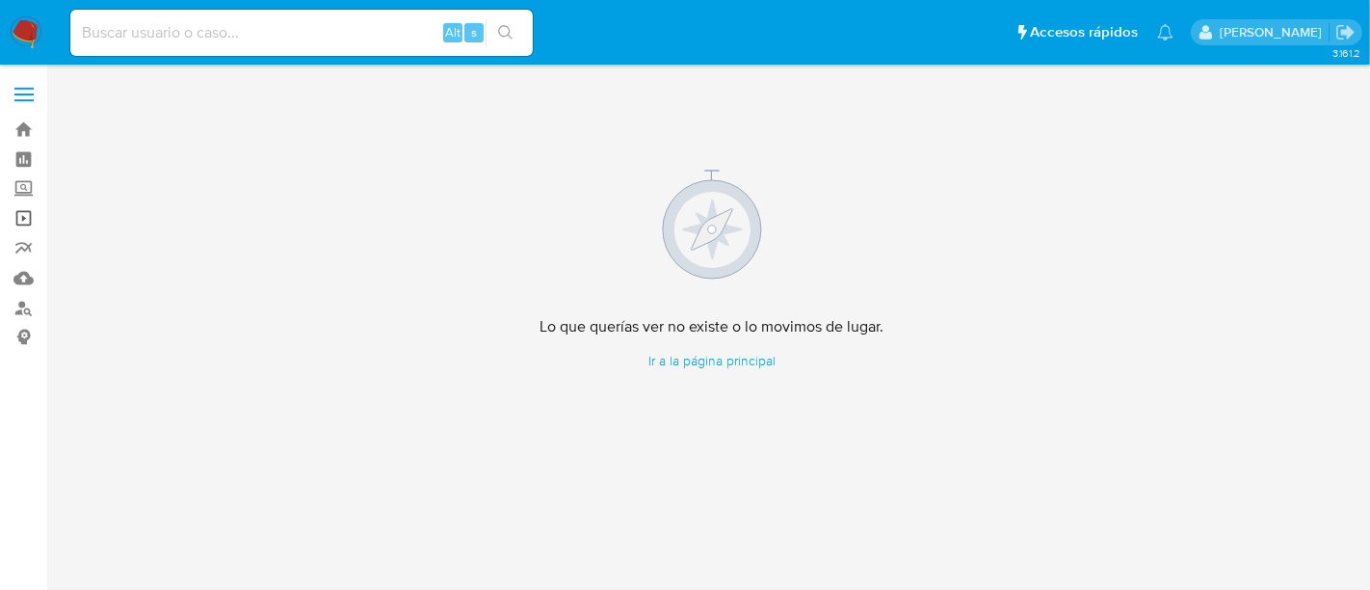
click at [27, 210] on link "Operaciones masivas" at bounding box center [114, 218] width 229 height 30
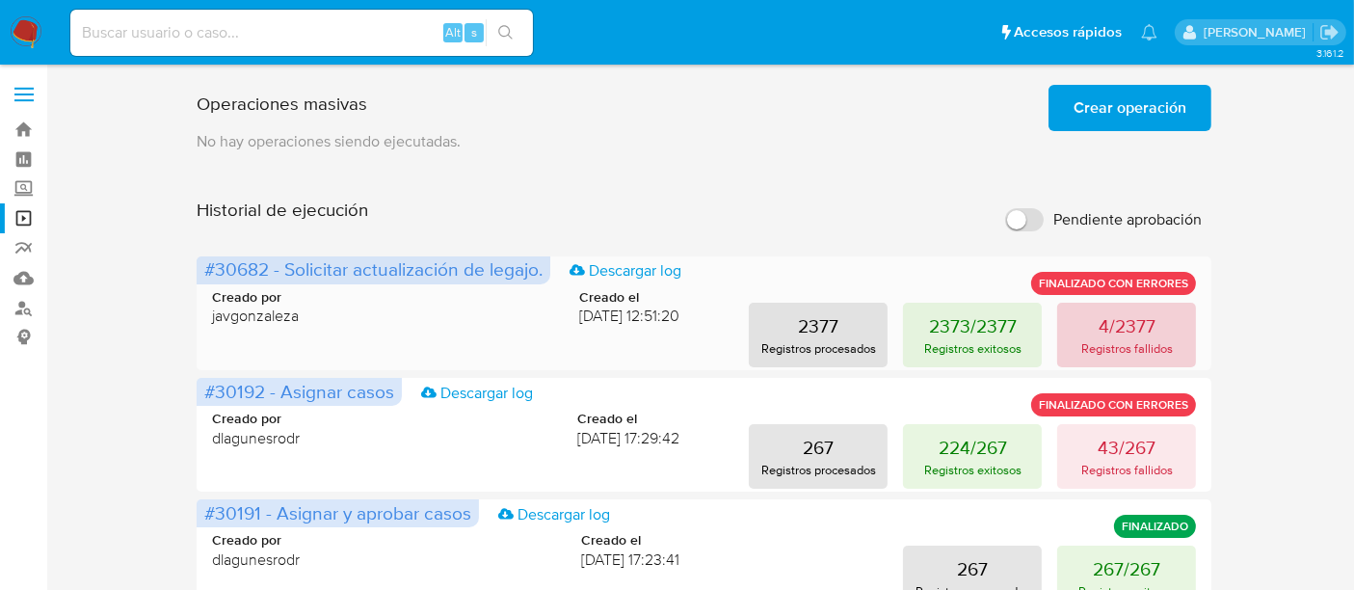
click at [1133, 329] on p "4/2377" at bounding box center [1126, 325] width 57 height 27
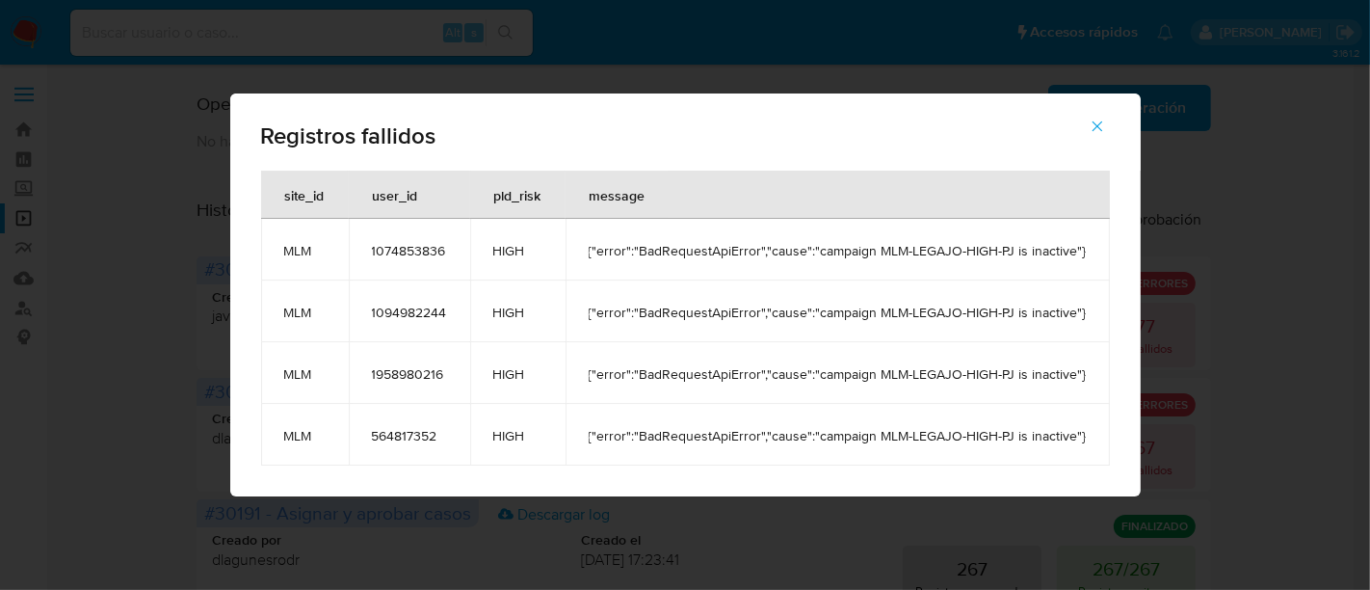
click at [1095, 128] on icon "button" at bounding box center [1097, 126] width 17 height 17
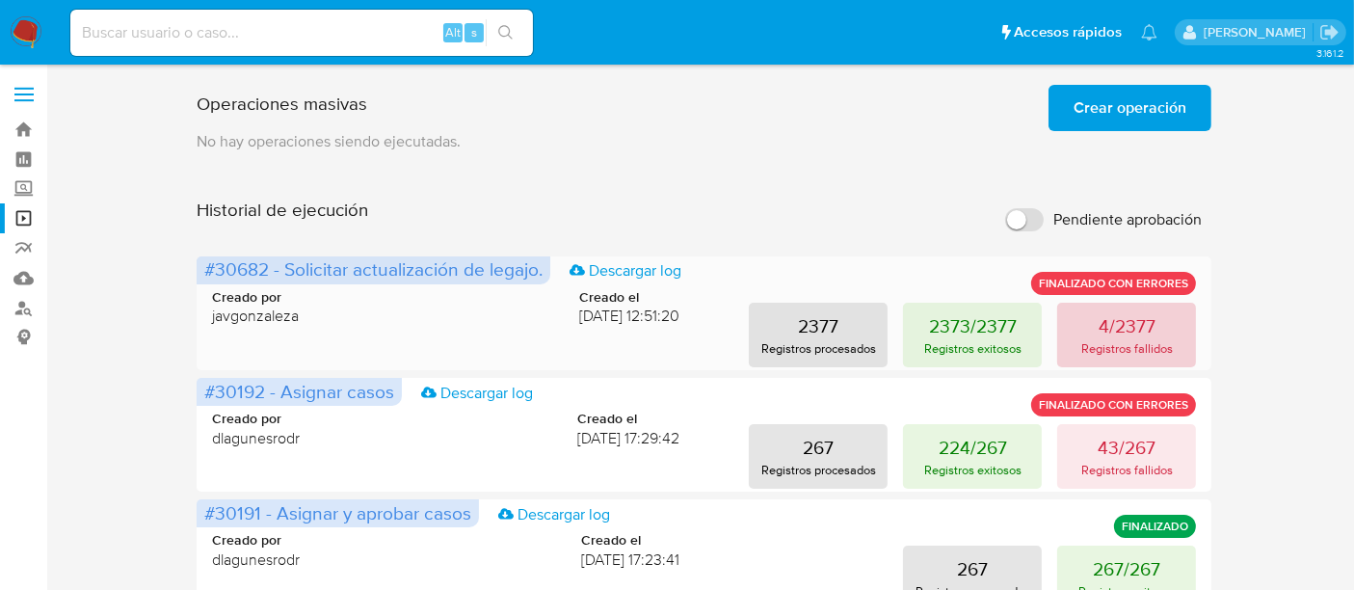
click at [1087, 326] on button "4/2377 Registros fallidos" at bounding box center [1126, 334] width 139 height 65
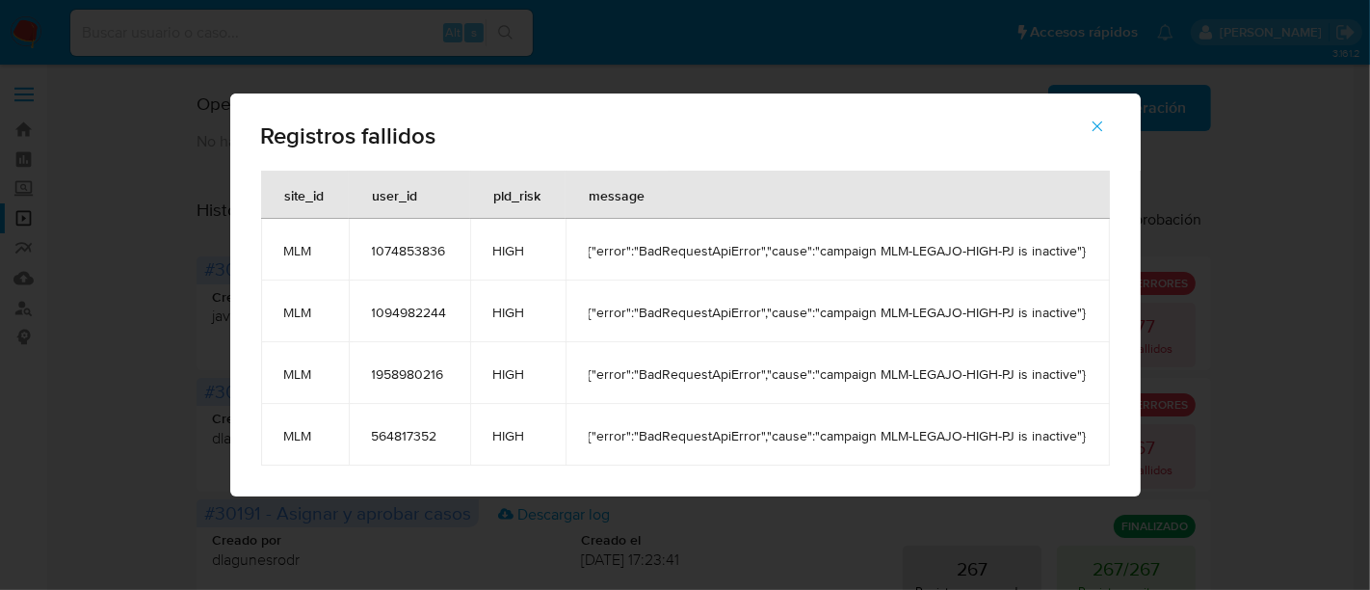
click at [200, 370] on div "Registros fallidos site_id user_id pld_risk message MLM 1074853836 HIGH {"error…" at bounding box center [685, 295] width 1370 height 590
click at [1098, 118] on icon "button" at bounding box center [1097, 126] width 17 height 17
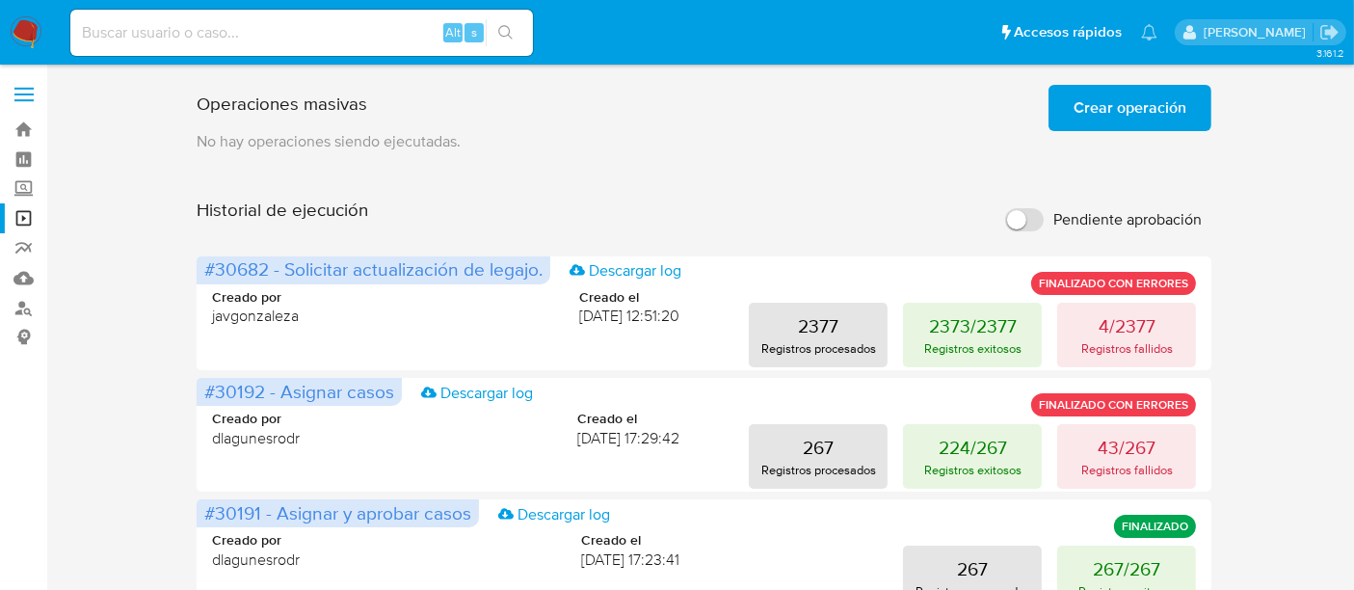
click at [1150, 94] on span "Crear operación" at bounding box center [1129, 108] width 113 height 42
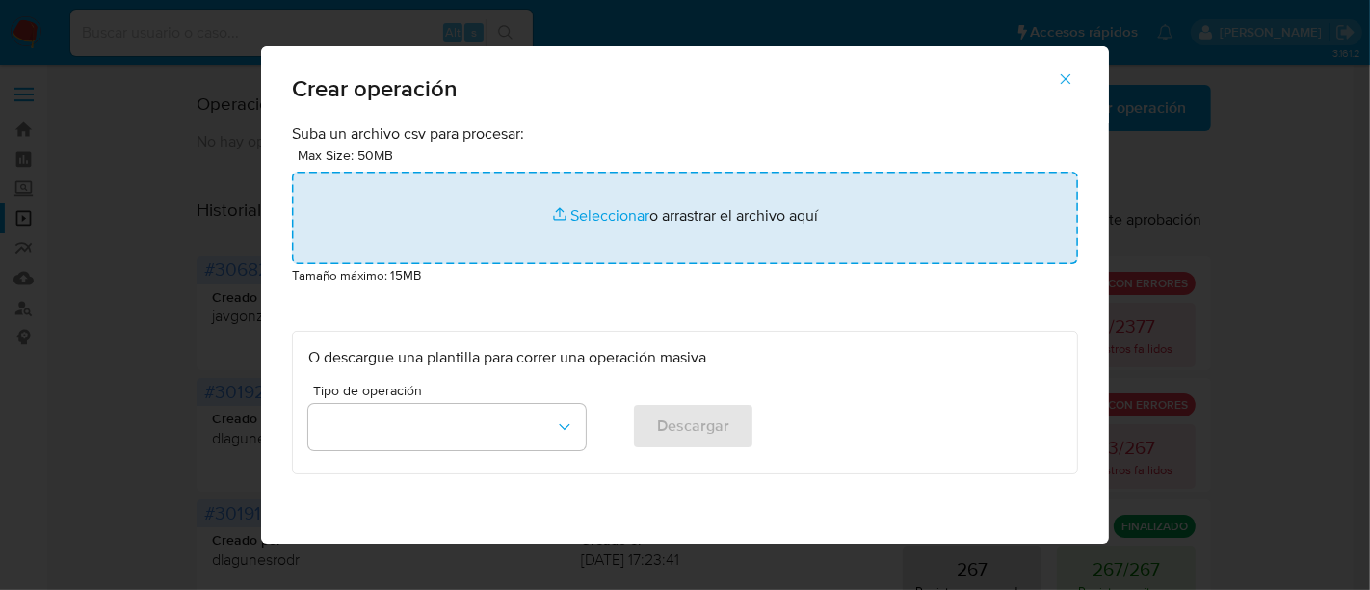
click at [606, 211] on input "file" at bounding box center [685, 217] width 786 height 92
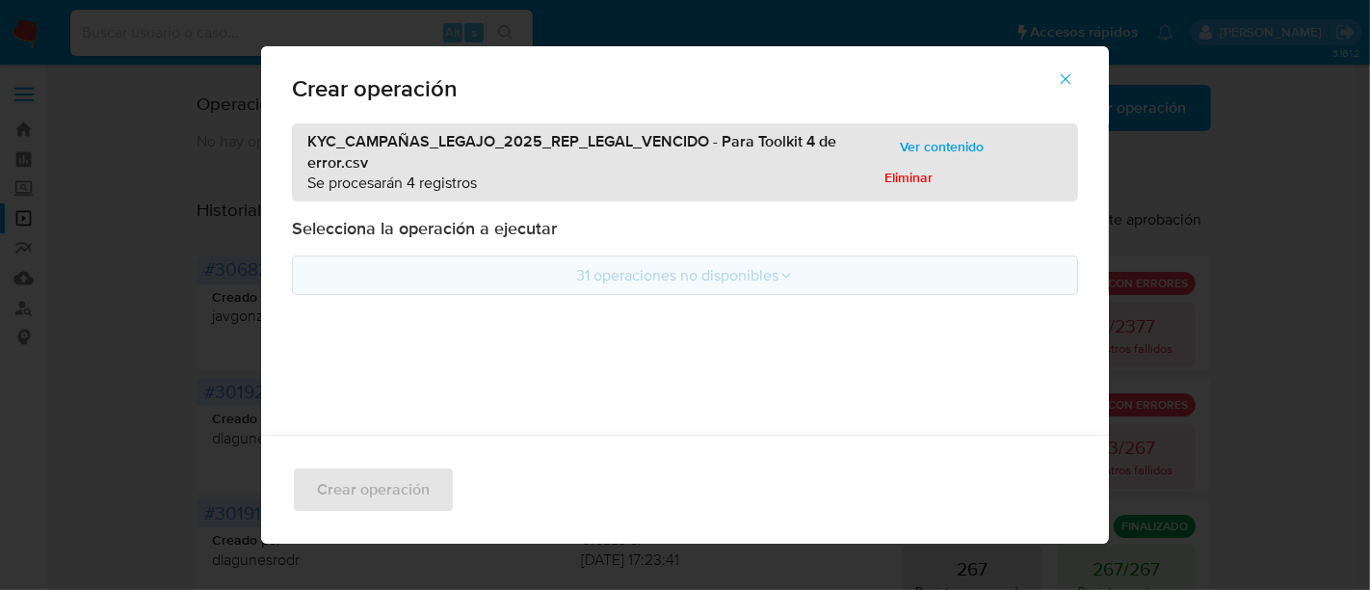
click at [663, 267] on button "31 operaciones no disponibles" at bounding box center [685, 274] width 786 height 39
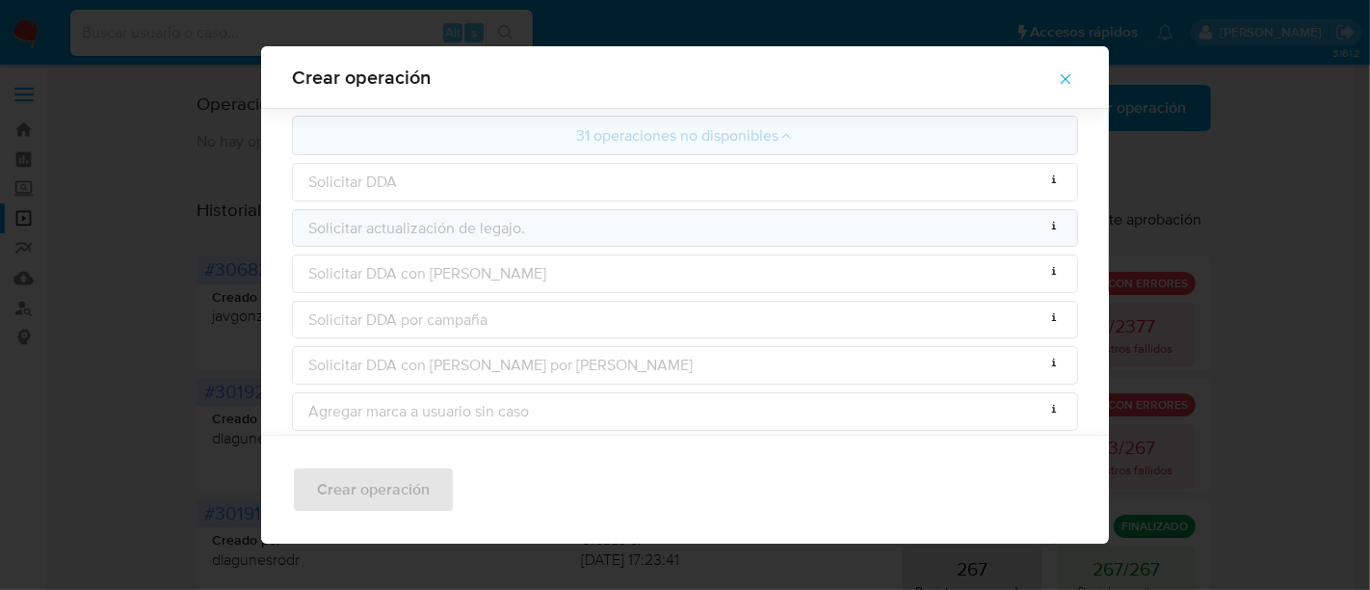
scroll to position [132, 0]
click at [459, 224] on p "Solicitar actualización de legajo." at bounding box center [416, 220] width 217 height 21
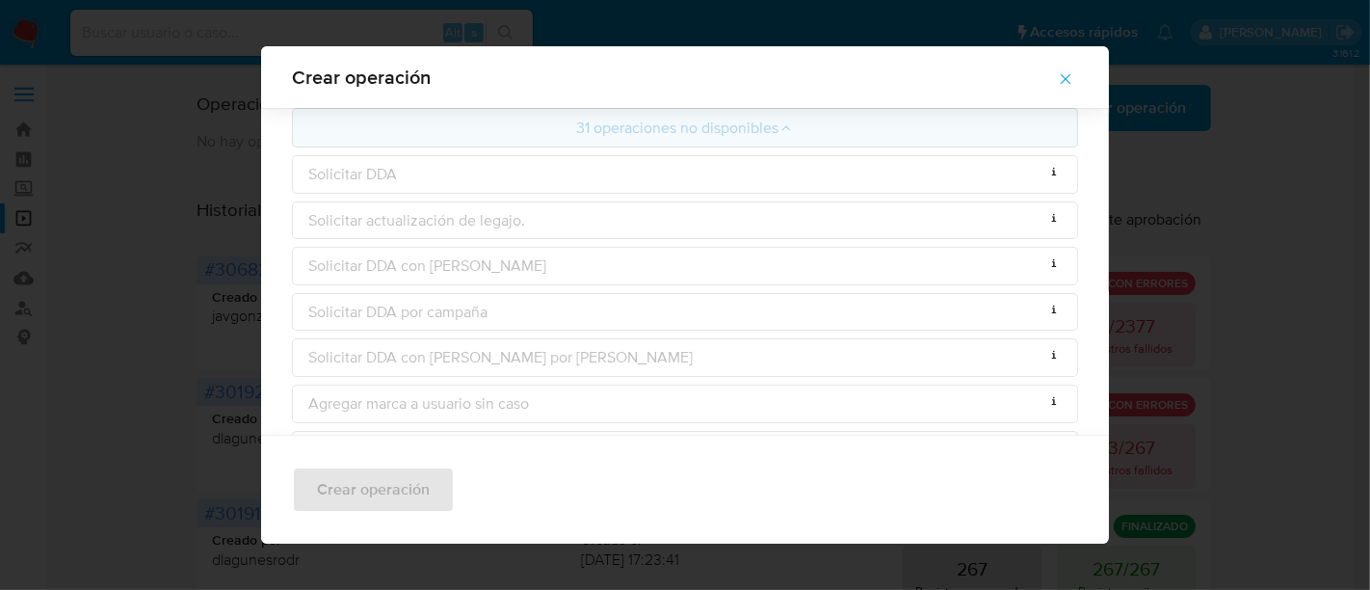
click at [1070, 74] on icon "button" at bounding box center [1065, 78] width 17 height 17
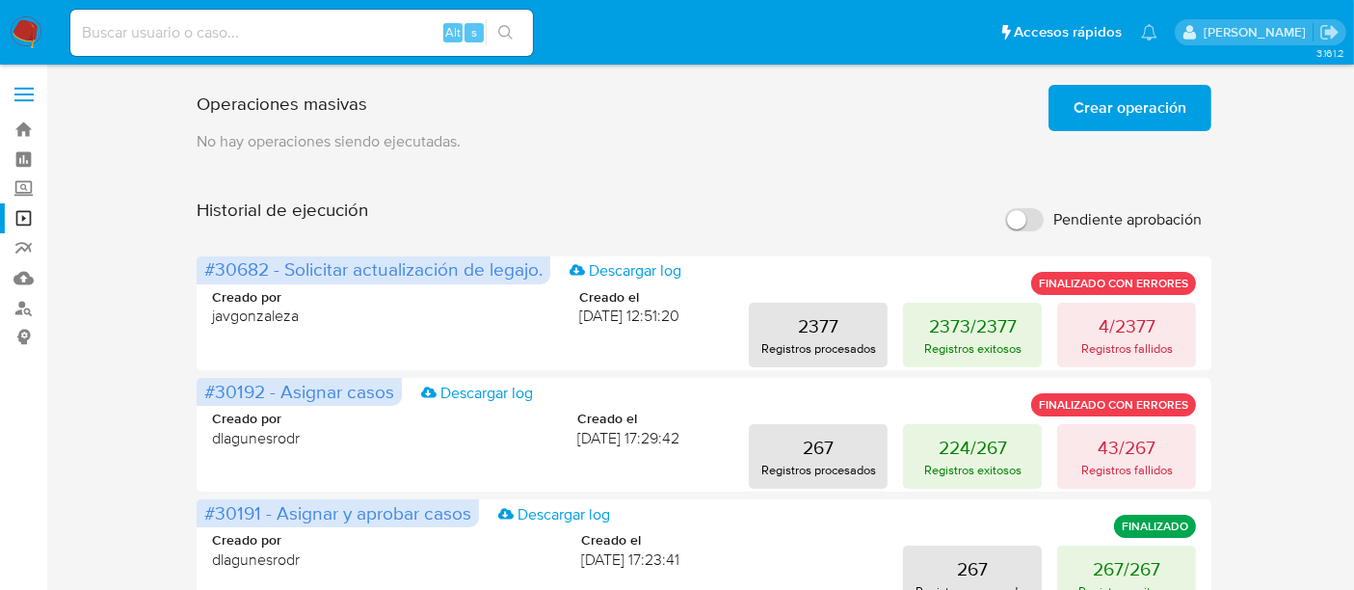
click at [1084, 106] on span "Crear operación" at bounding box center [1129, 108] width 113 height 42
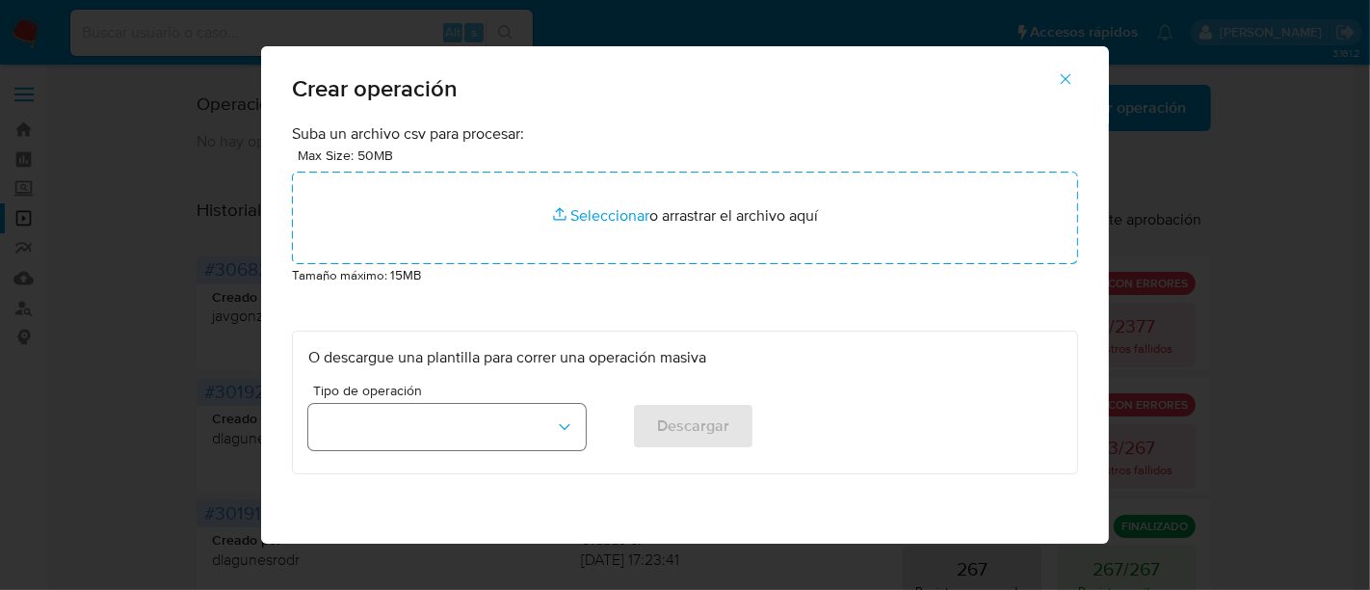
click at [457, 420] on button "button" at bounding box center [446, 427] width 277 height 46
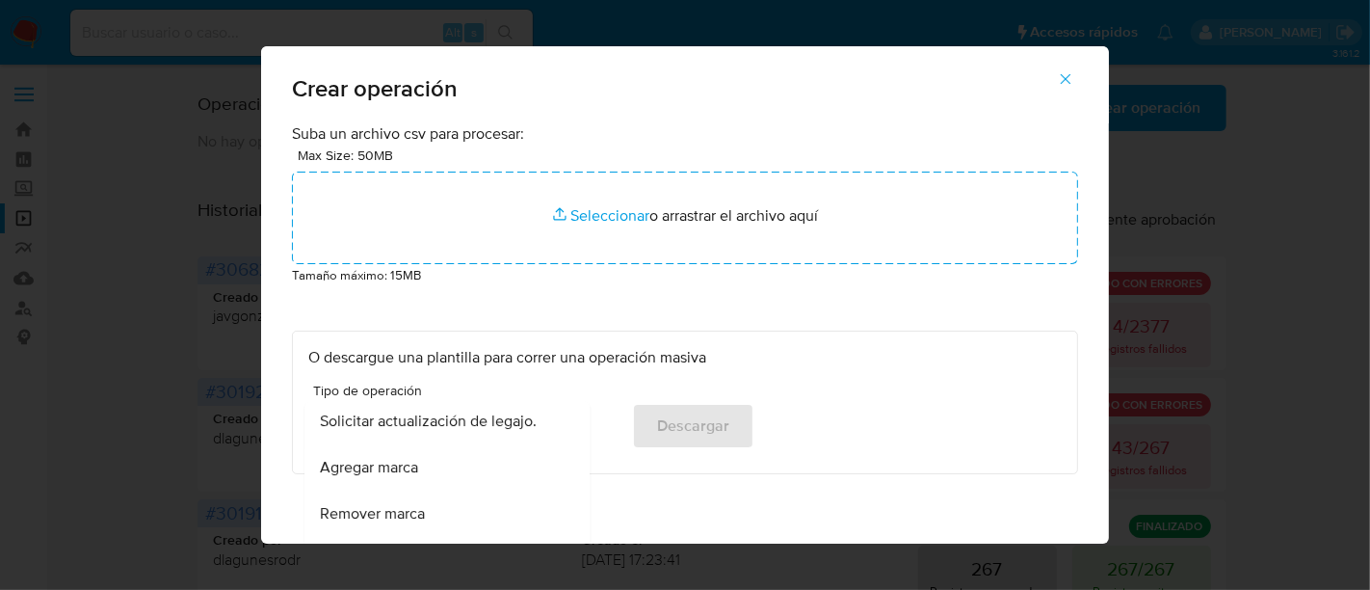
scroll to position [927, 0]
click at [440, 420] on span "Solicitar actualización de legajo." at bounding box center [428, 426] width 217 height 19
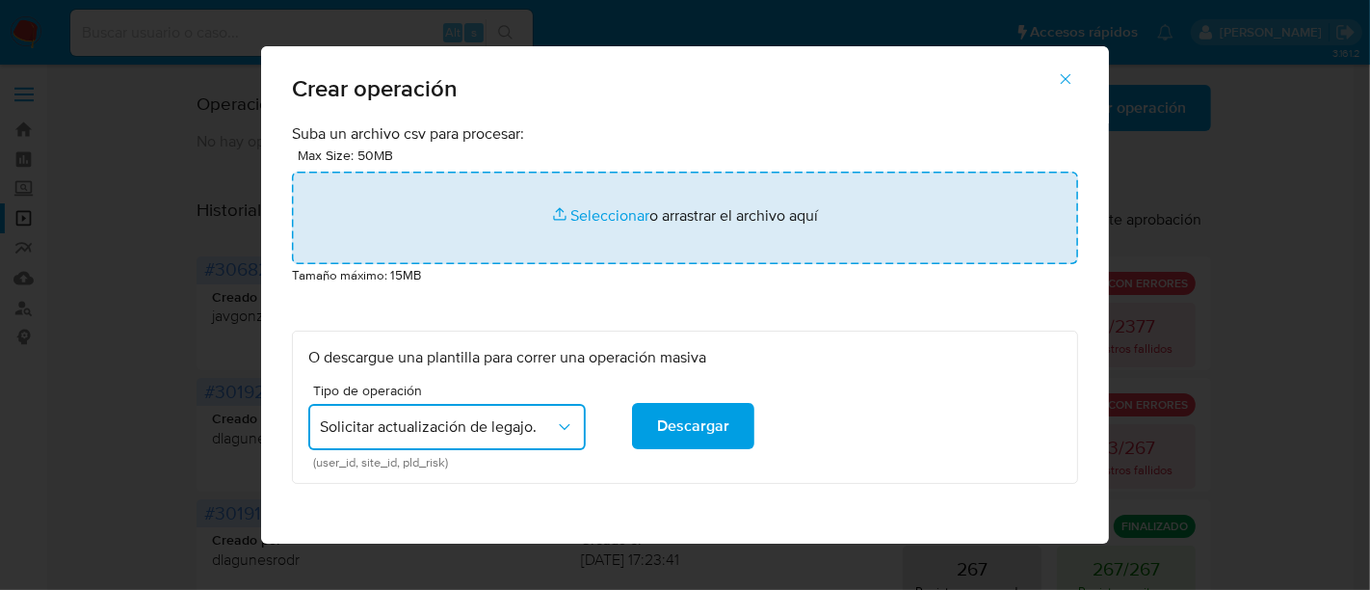
click at [593, 204] on input "file" at bounding box center [685, 217] width 786 height 92
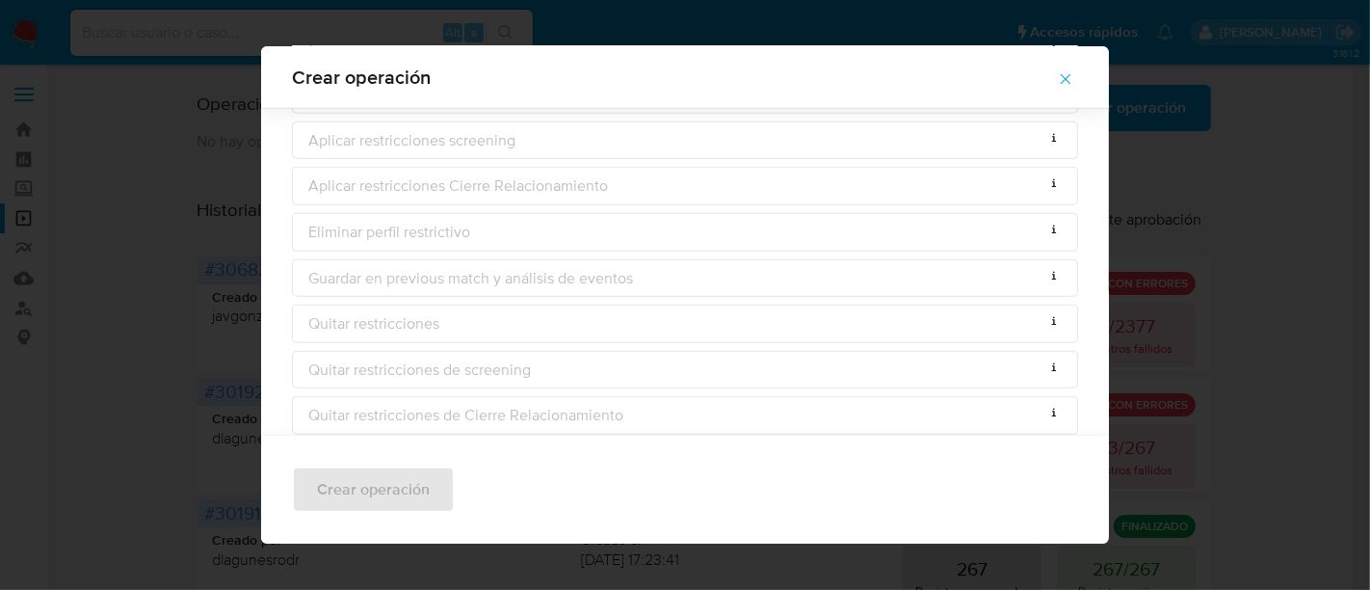
scroll to position [905, 0]
click at [1057, 75] on button "button" at bounding box center [1065, 79] width 67 height 46
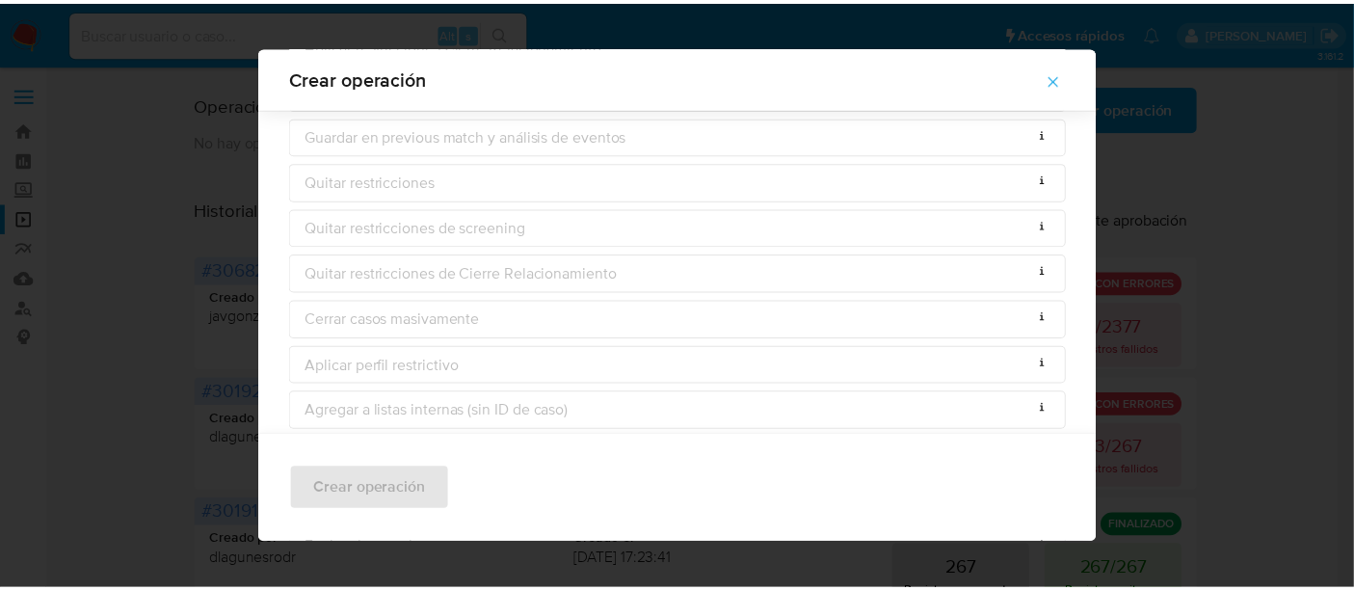
scroll to position [135, 0]
